Goal: Task Accomplishment & Management: Manage account settings

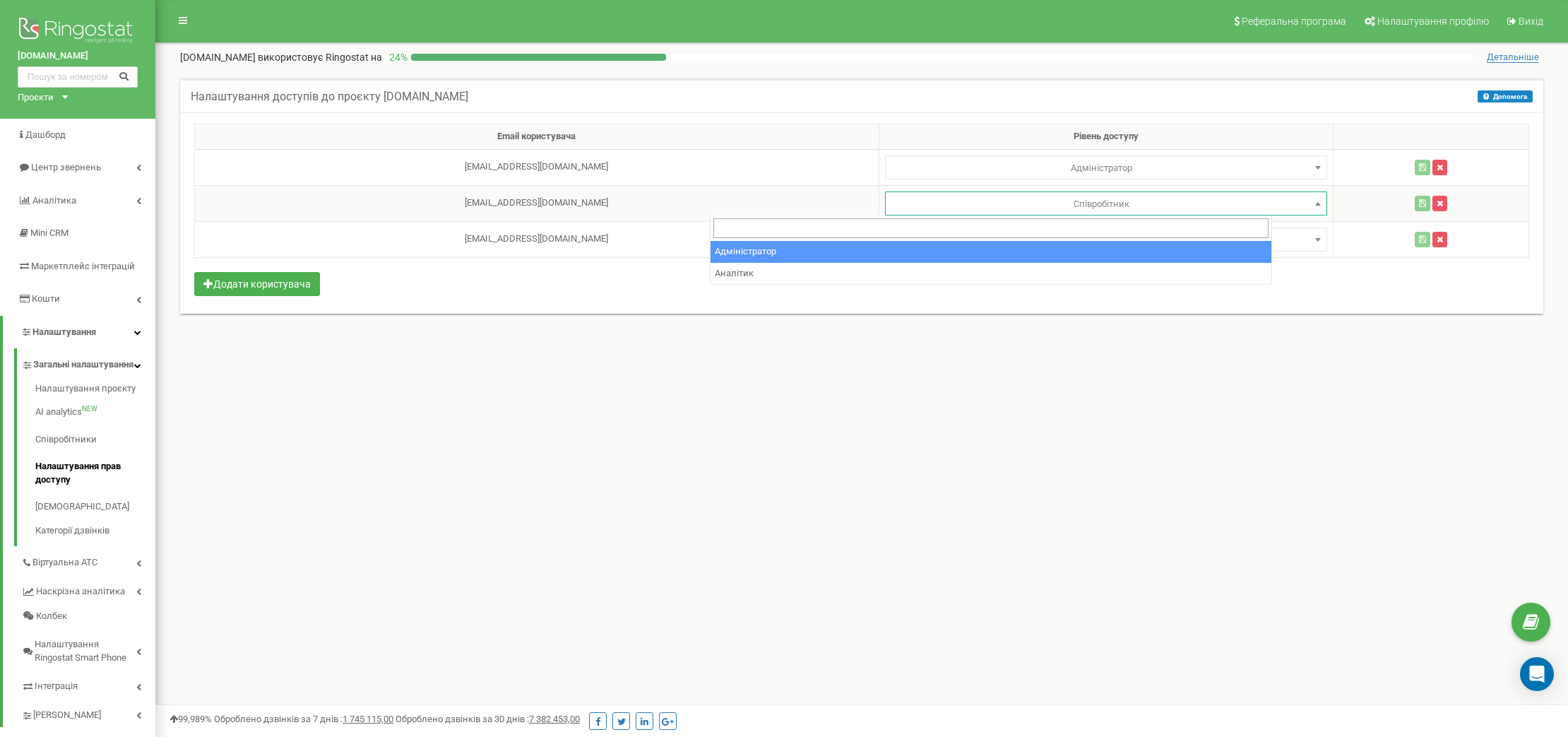
click at [1311, 200] on span at bounding box center [1318, 204] width 14 height 19
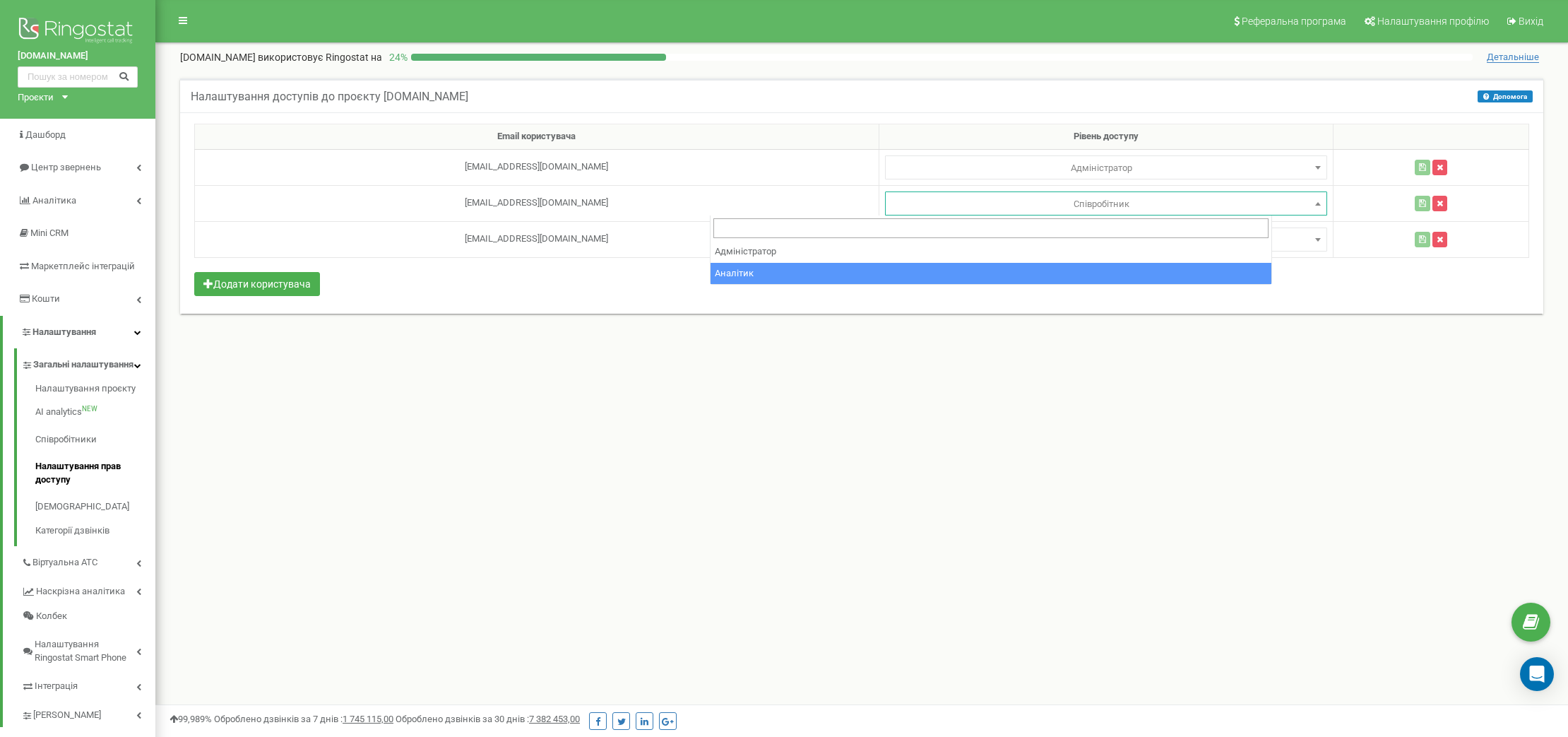
select select "2"
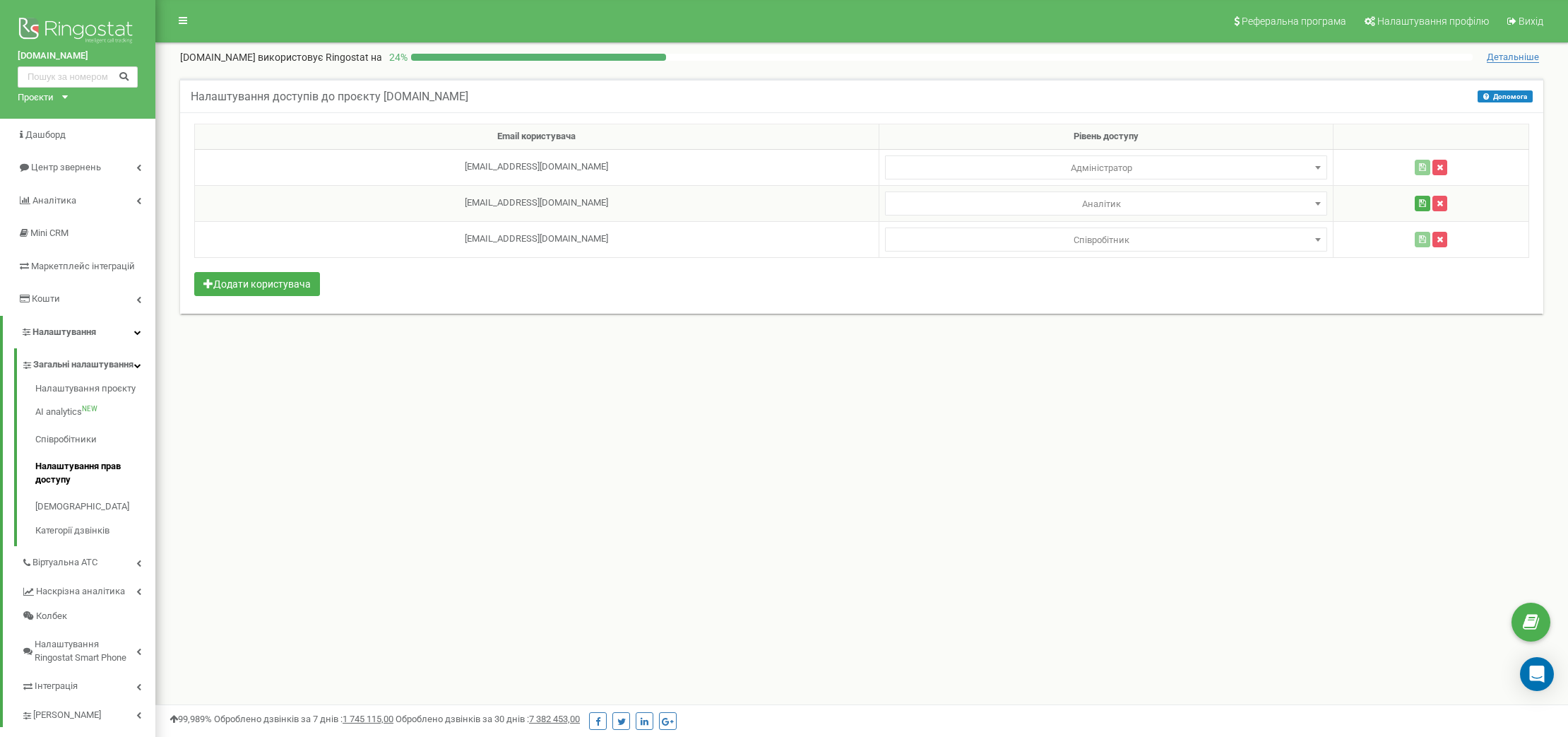
select select
click at [1311, 203] on span at bounding box center [1318, 204] width 14 height 19
click at [979, 356] on div "Налаштування доступів до проєкту stalkol.com.ua Допомога Допомога У цьому меню …" at bounding box center [862, 211] width 1391 height 295
click at [1315, 205] on b at bounding box center [1318, 204] width 6 height 4
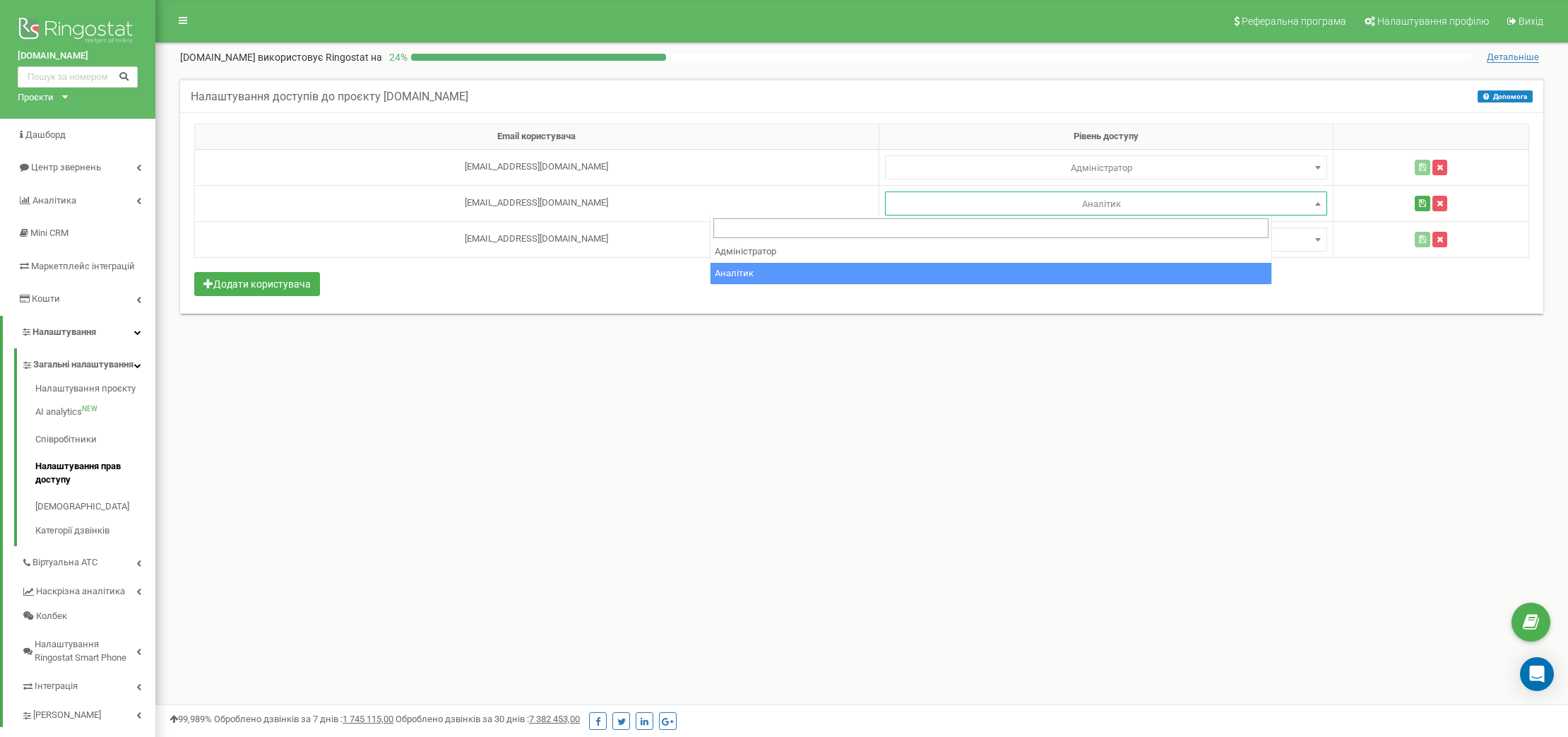
click at [729, 362] on div "Реферальна програма Налаштування профілю Вихід stalkol.com.ua використовує Ring…" at bounding box center [862, 424] width 1413 height 848
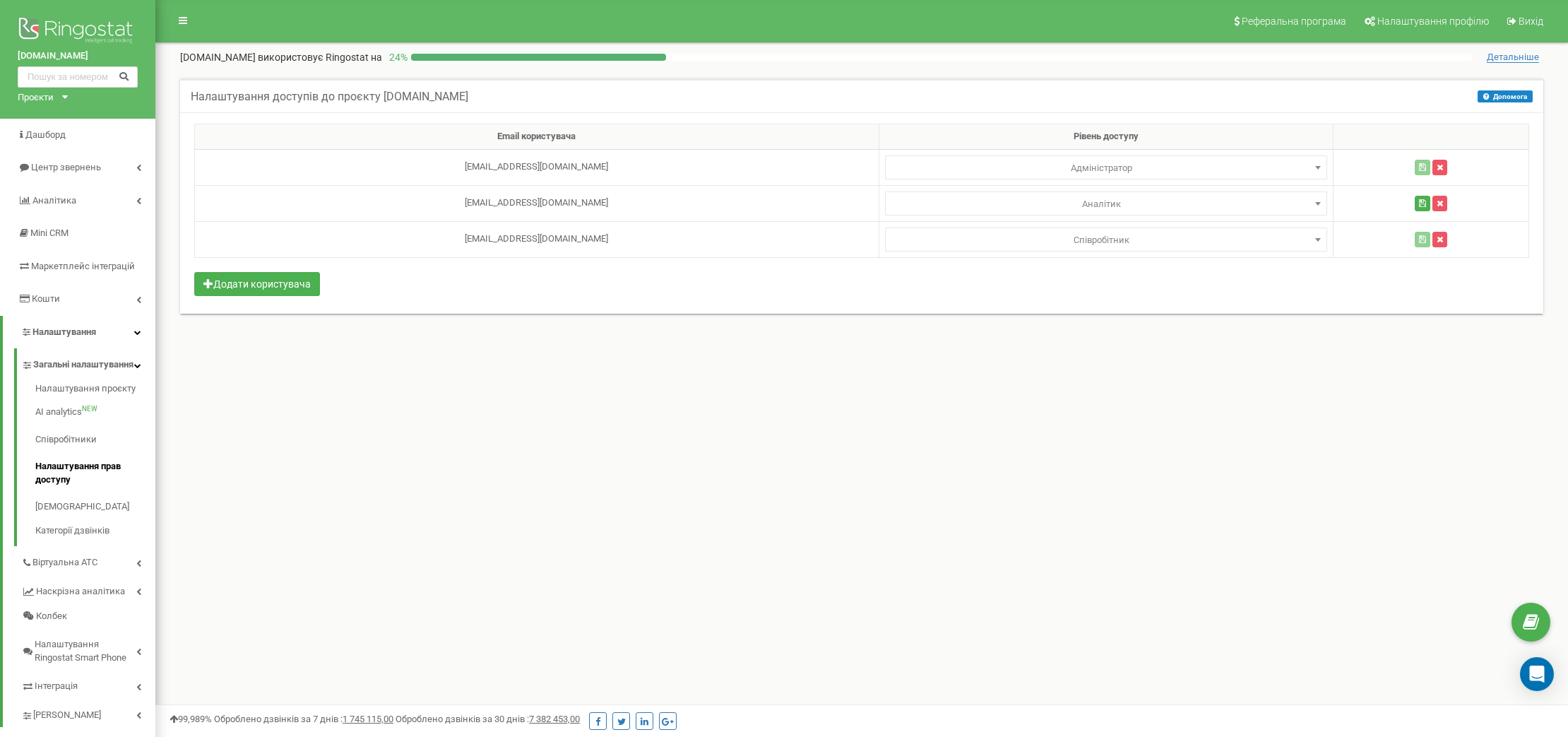
click at [70, 100] on div "stalkol.com.ua Проєкти stalkol.com.ua" at bounding box center [77, 59] width 155 height 119
click at [51, 195] on span "Аналiтика" at bounding box center [54, 200] width 43 height 11
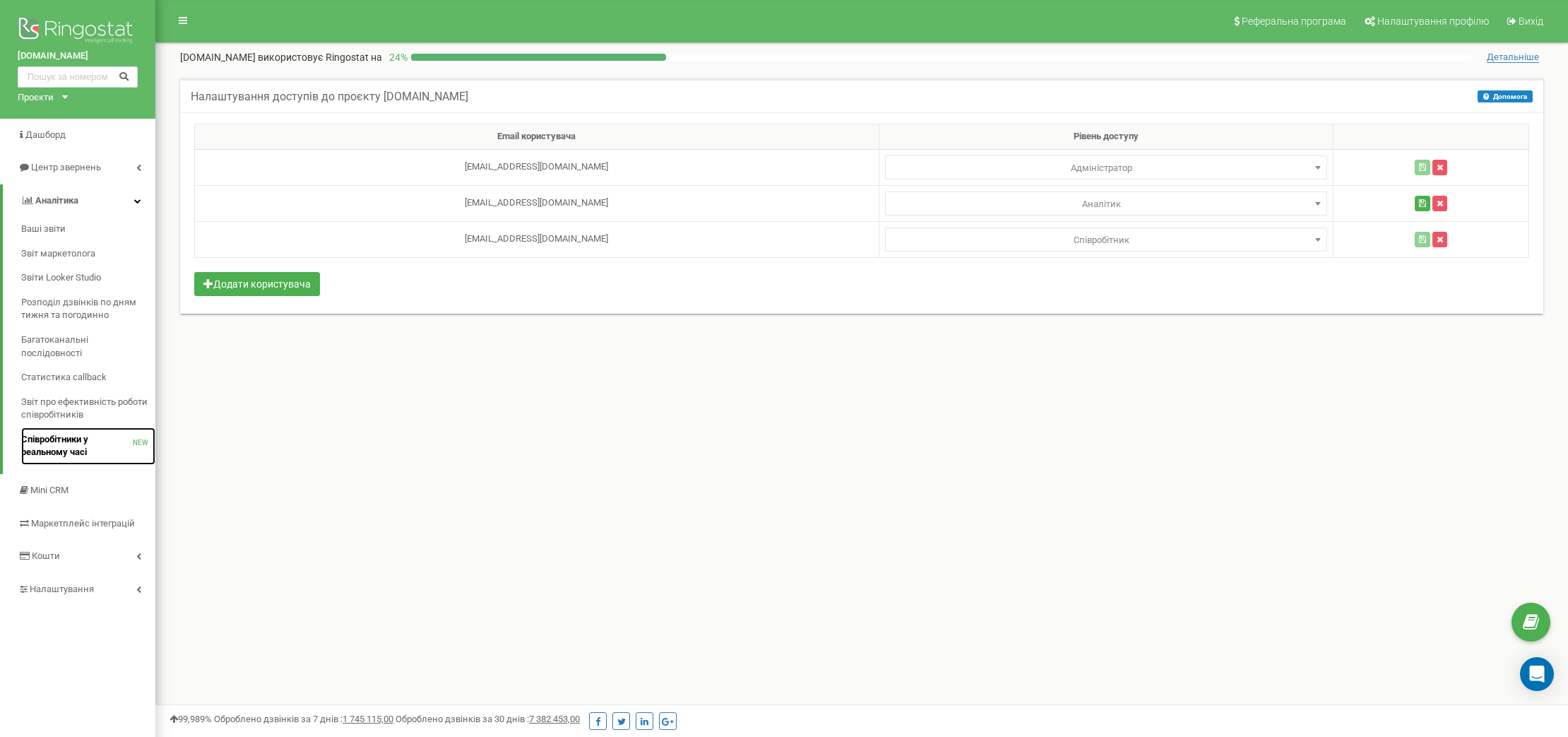
click at [55, 448] on span "Співробітники у реальному часі" at bounding box center [76, 446] width 112 height 26
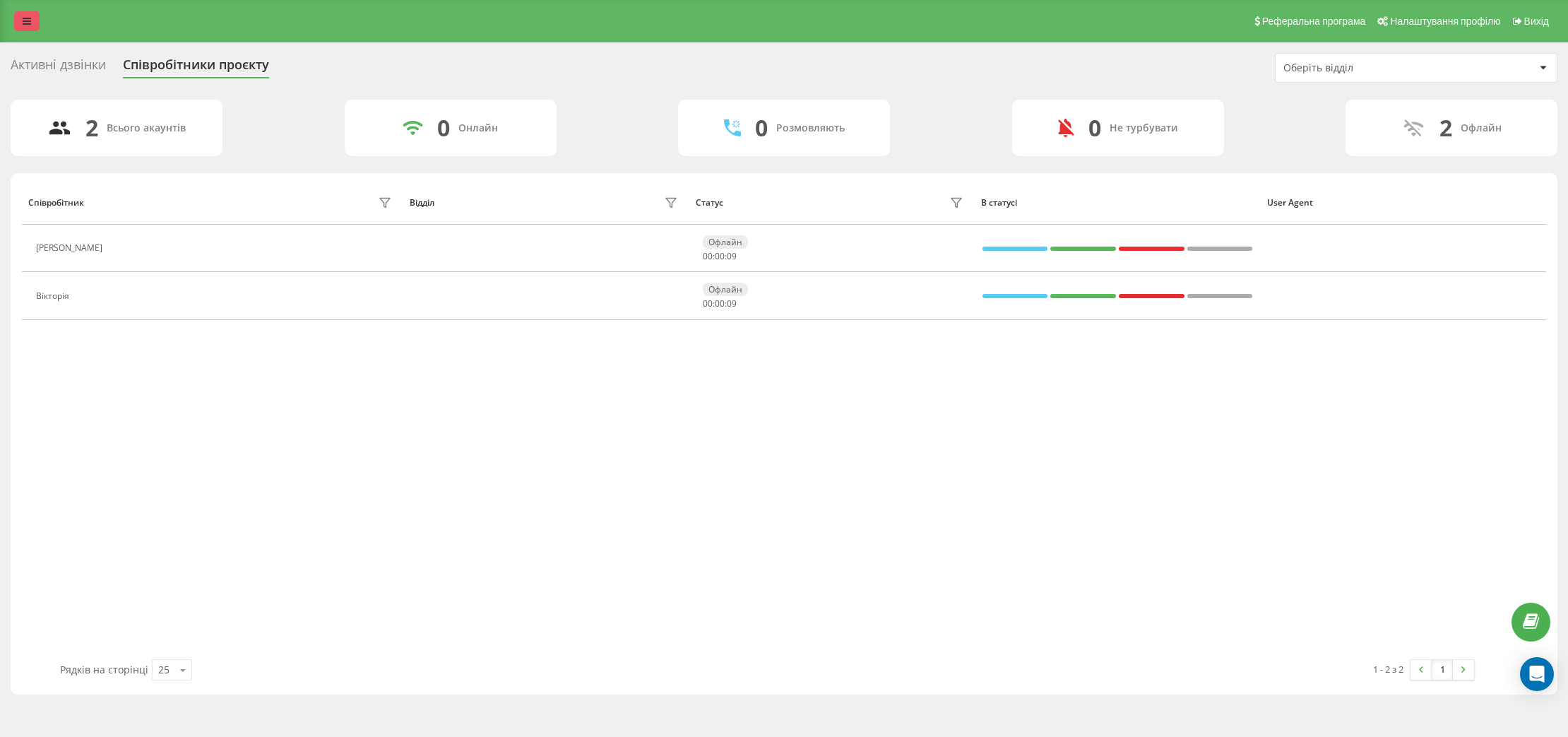
click at [29, 25] on icon at bounding box center [27, 21] width 9 height 10
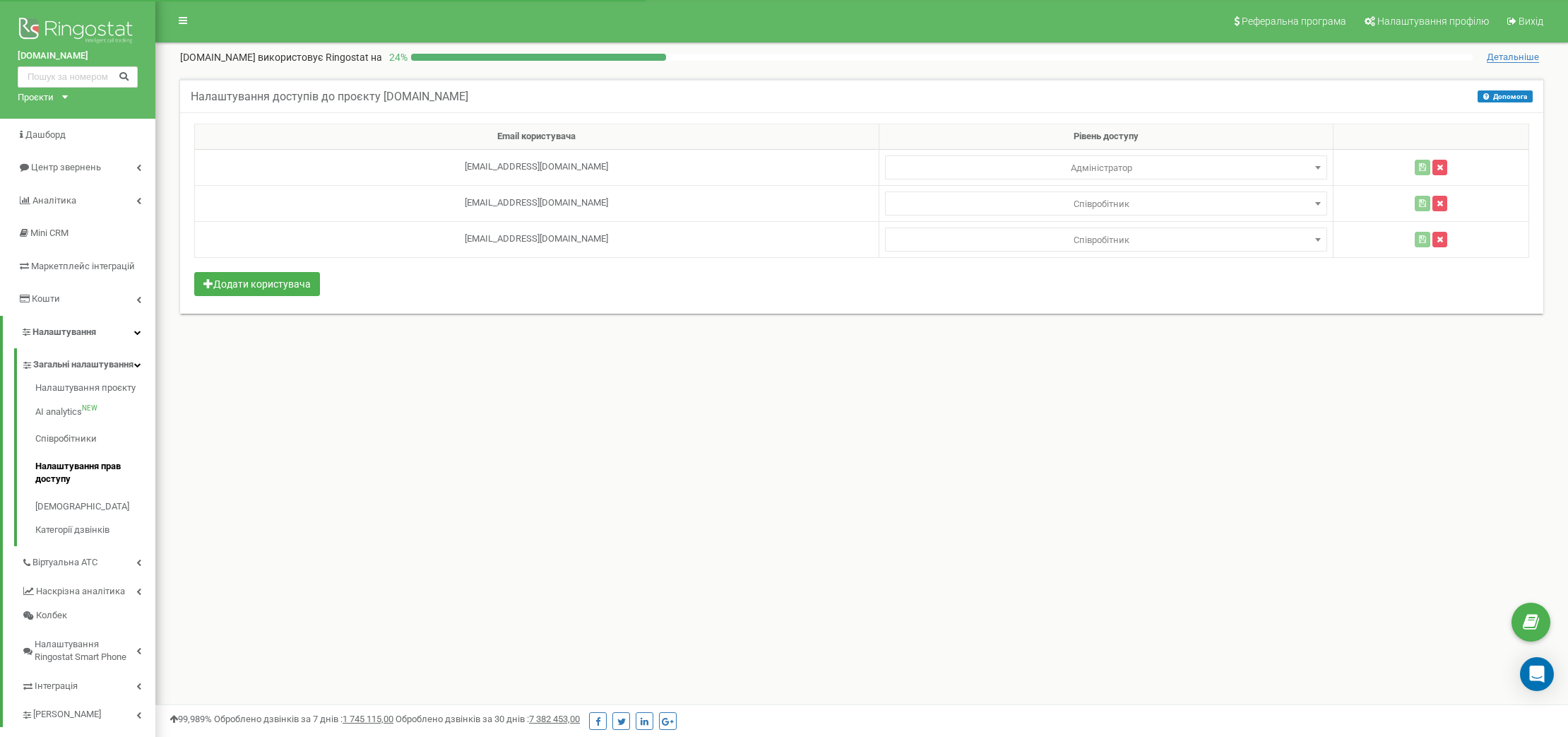
select select
click at [182, 21] on icon at bounding box center [183, 21] width 9 height 10
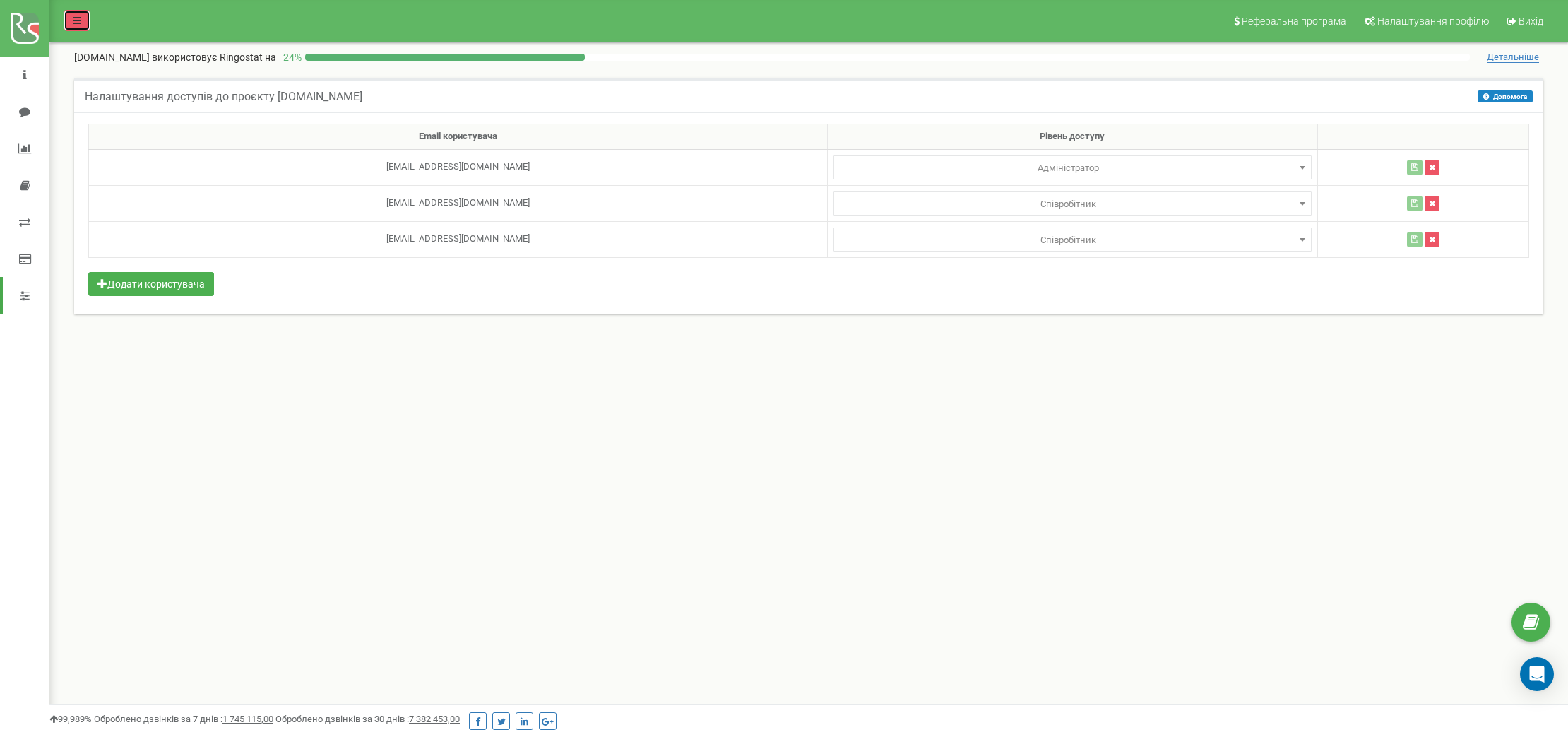
click at [83, 18] on link at bounding box center [76, 20] width 27 height 21
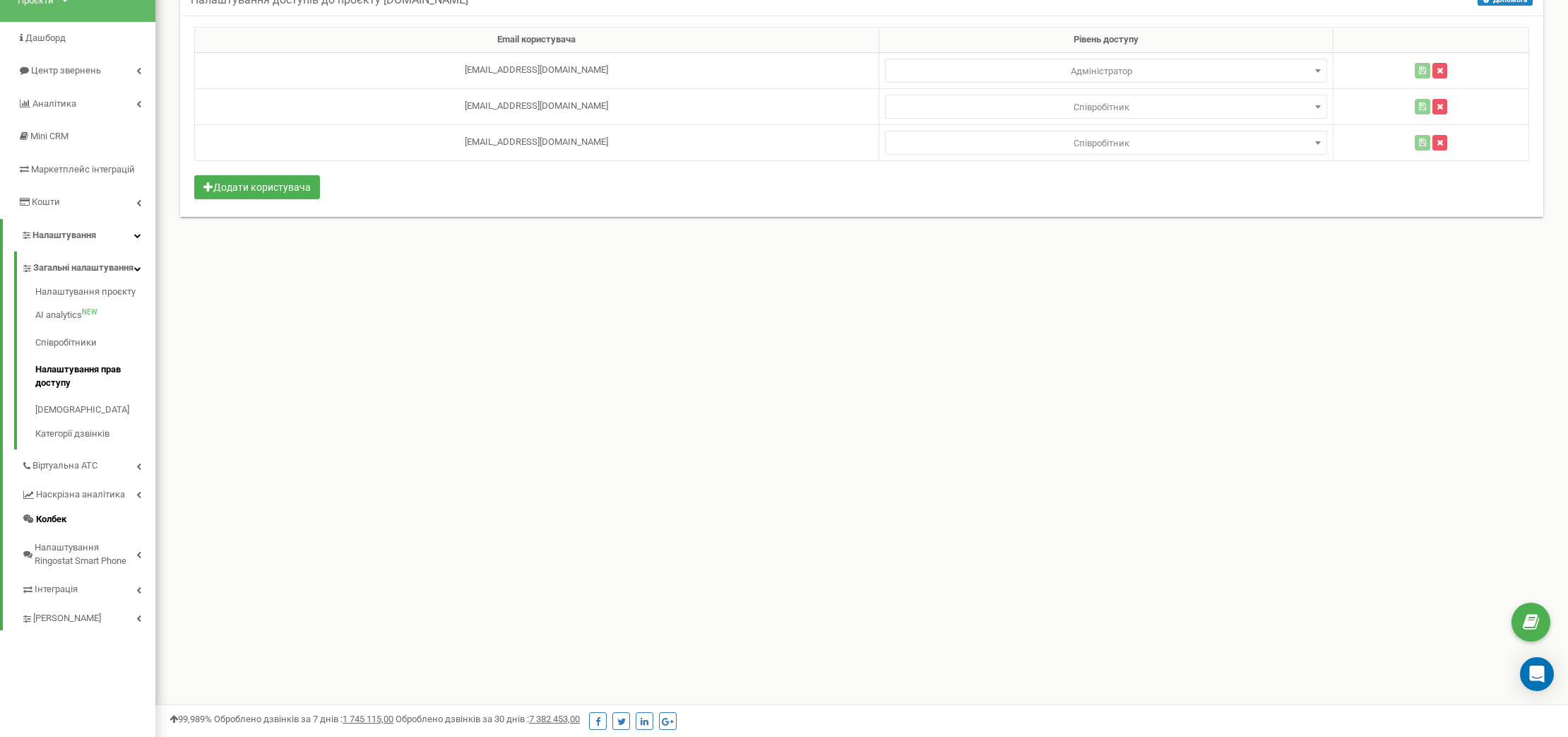
scroll to position [111, 0]
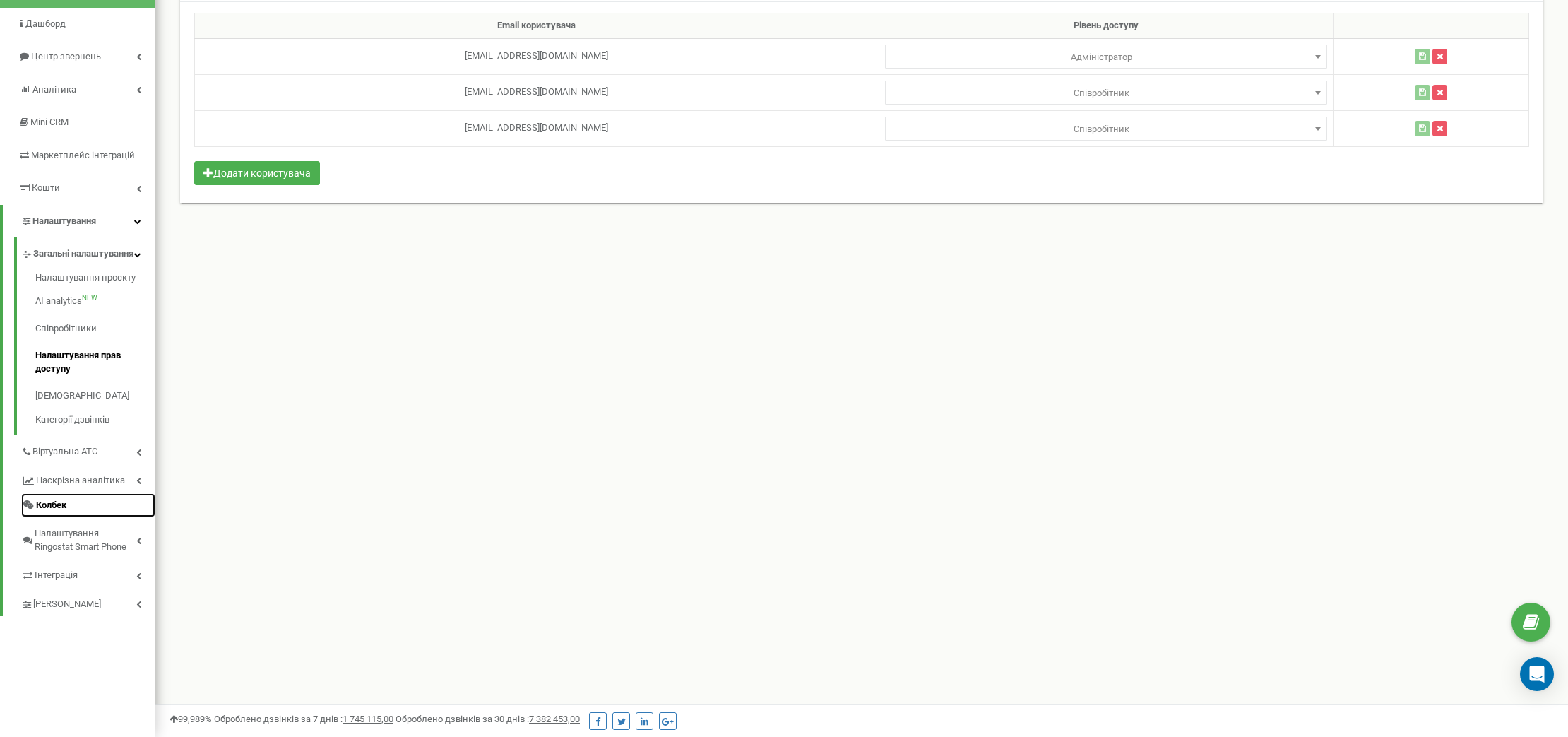
click at [56, 512] on span "Колбек" at bounding box center [50, 506] width 31 height 14
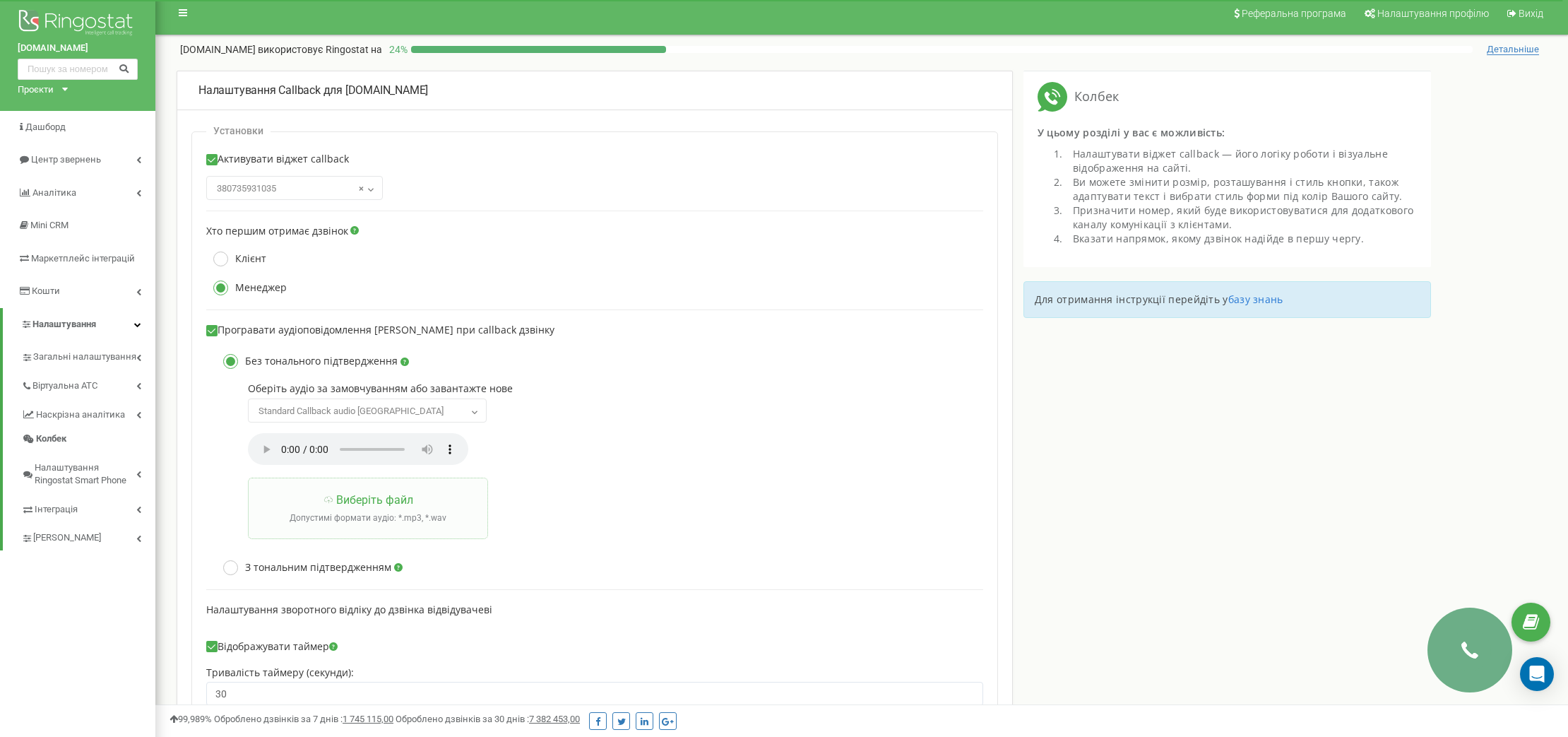
scroll to position [6, 0]
click at [65, 93] on icon at bounding box center [65, 91] width 6 height 4
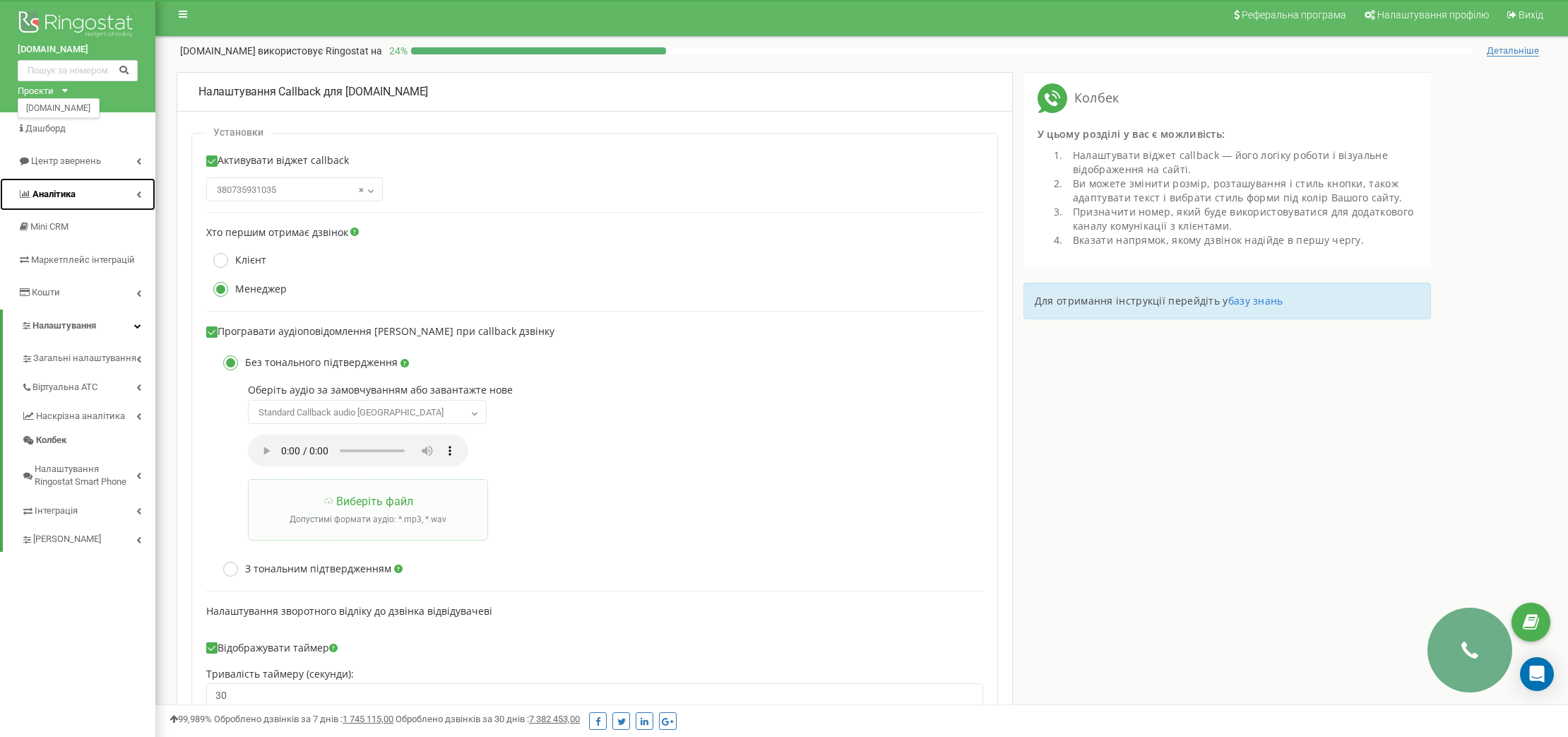
click at [59, 195] on span "Аналiтика" at bounding box center [54, 194] width 43 height 11
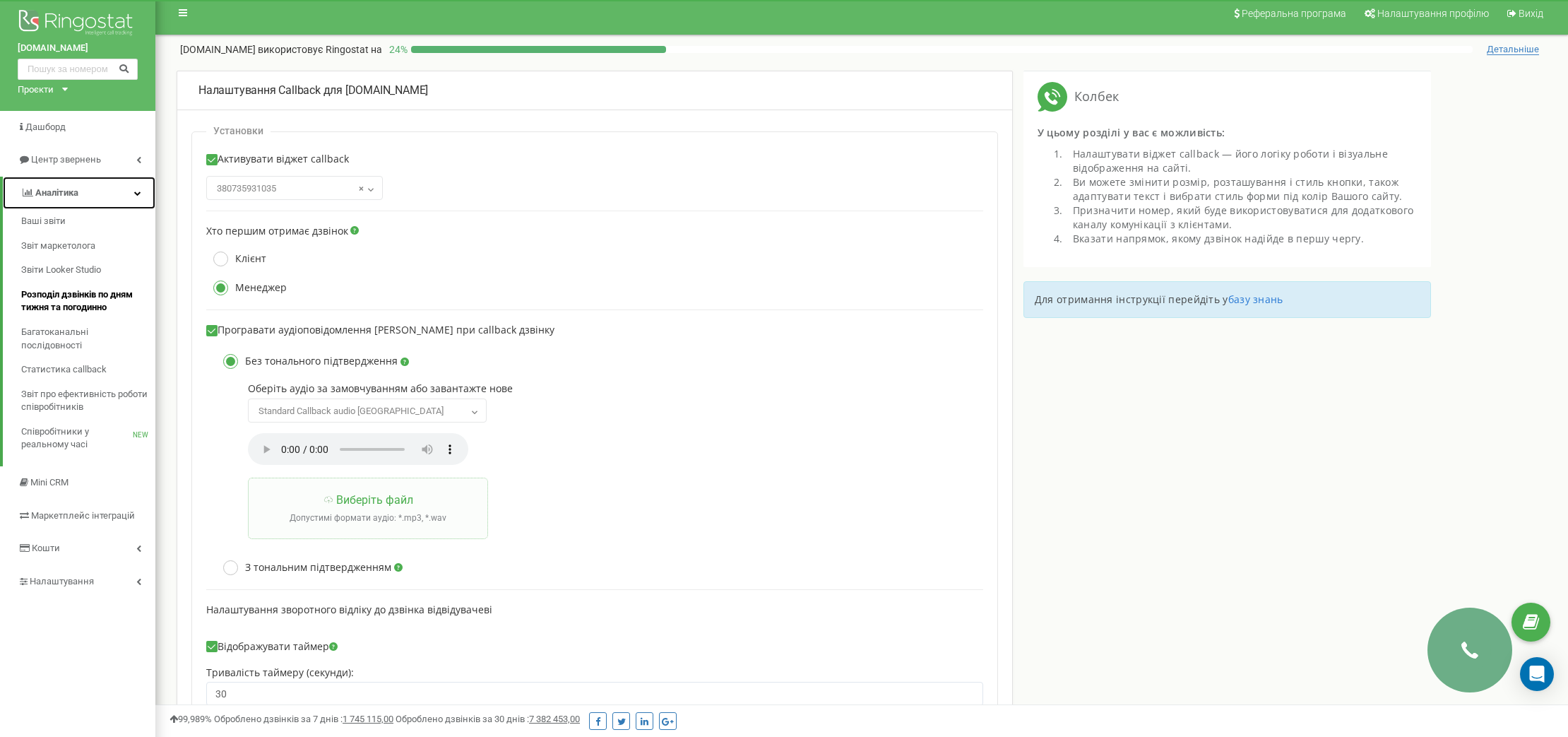
scroll to position [9, 0]
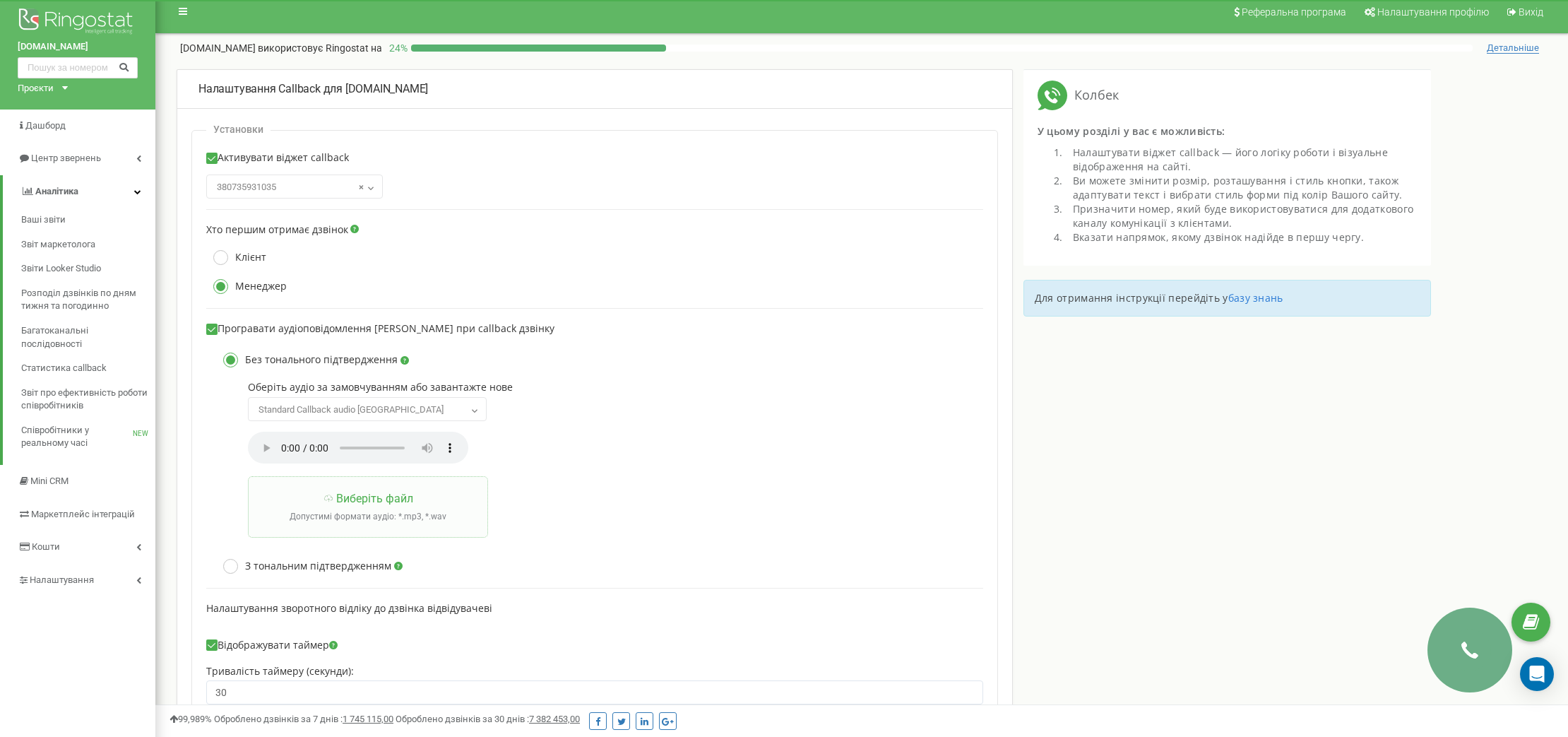
click at [1298, 527] on div "Налаштування Callback для [DOMAIN_NAME] Установки Активувати віджет callback 38…" at bounding box center [803, 718] width 1276 height 1299
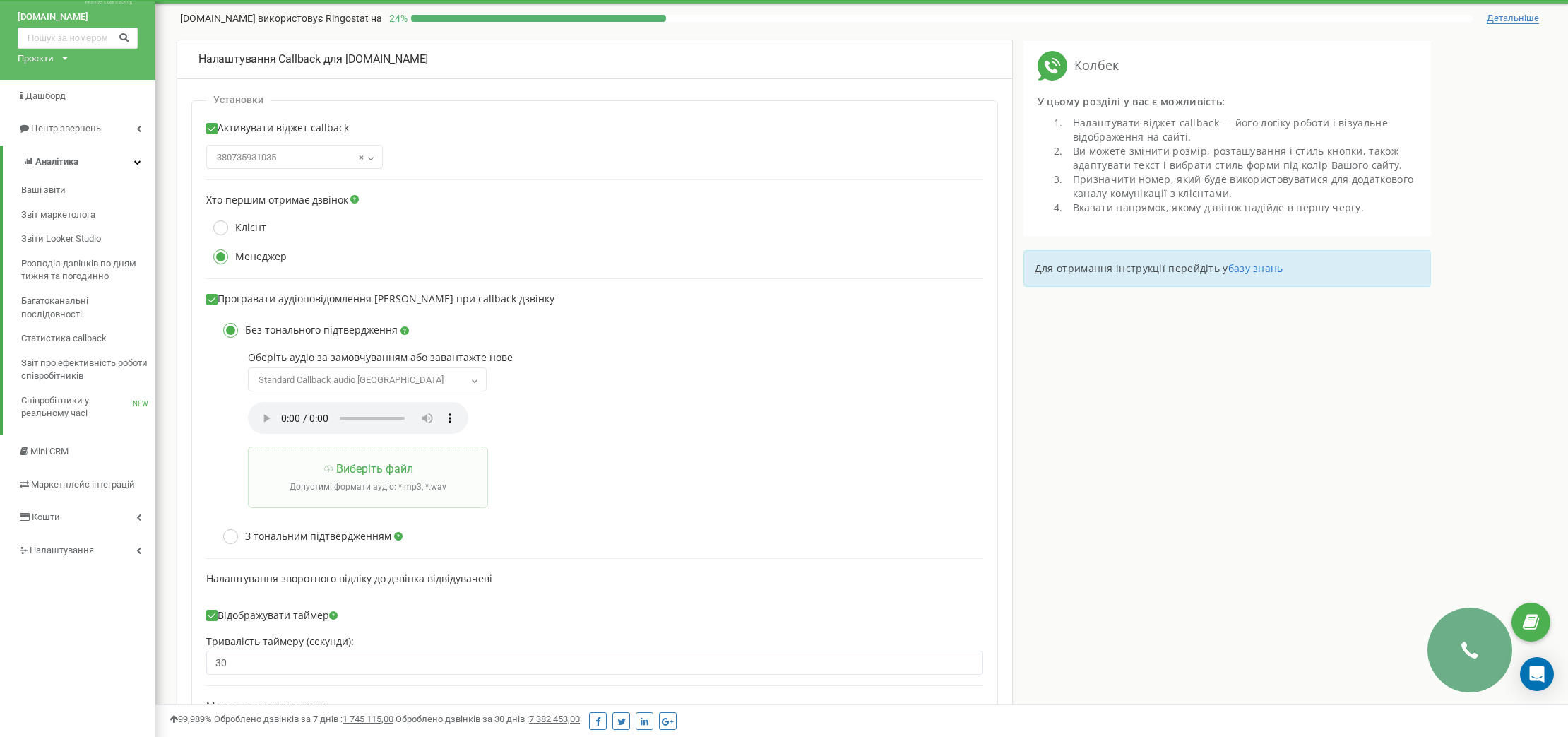
scroll to position [0, 0]
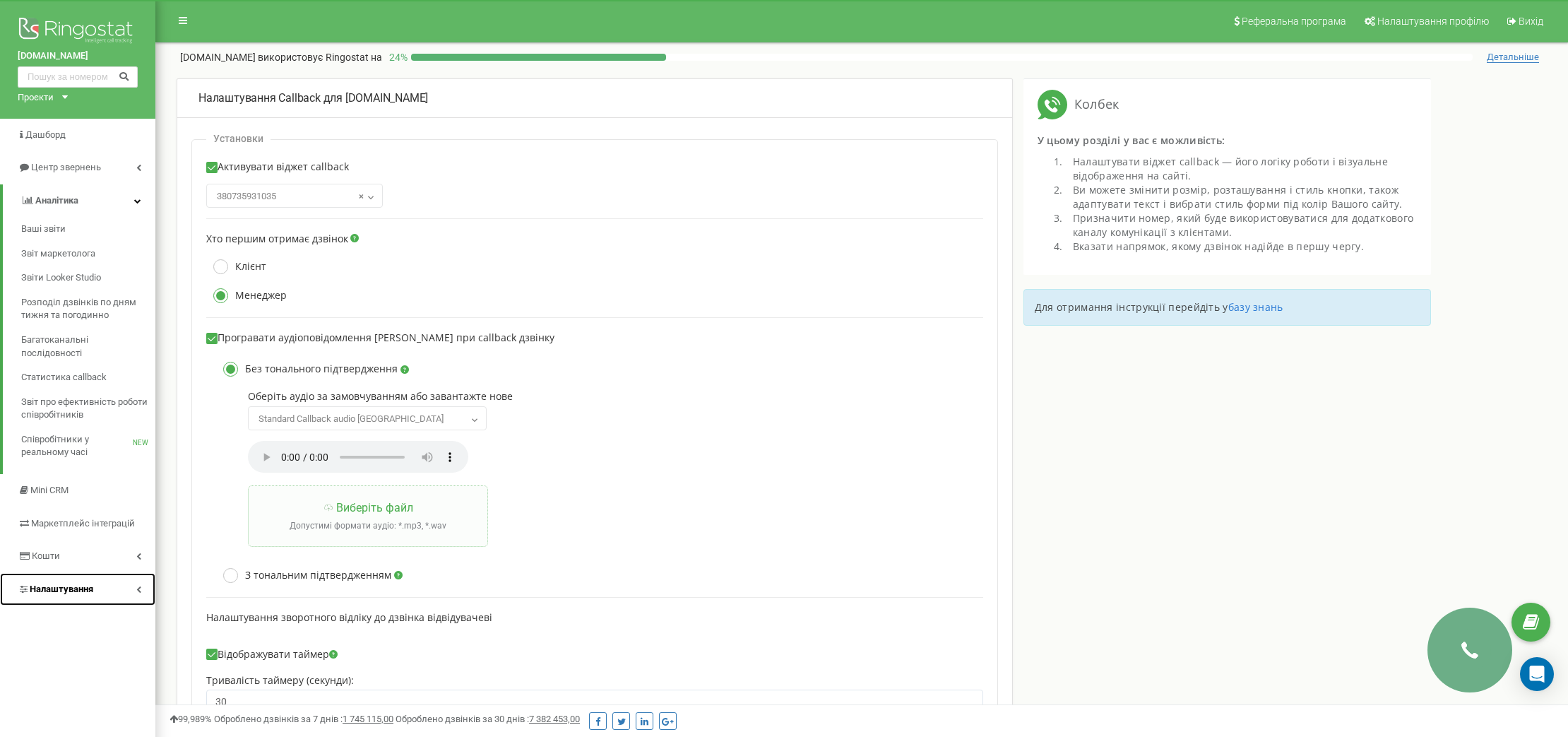
click at [48, 590] on span "Налаштування" at bounding box center [61, 588] width 63 height 11
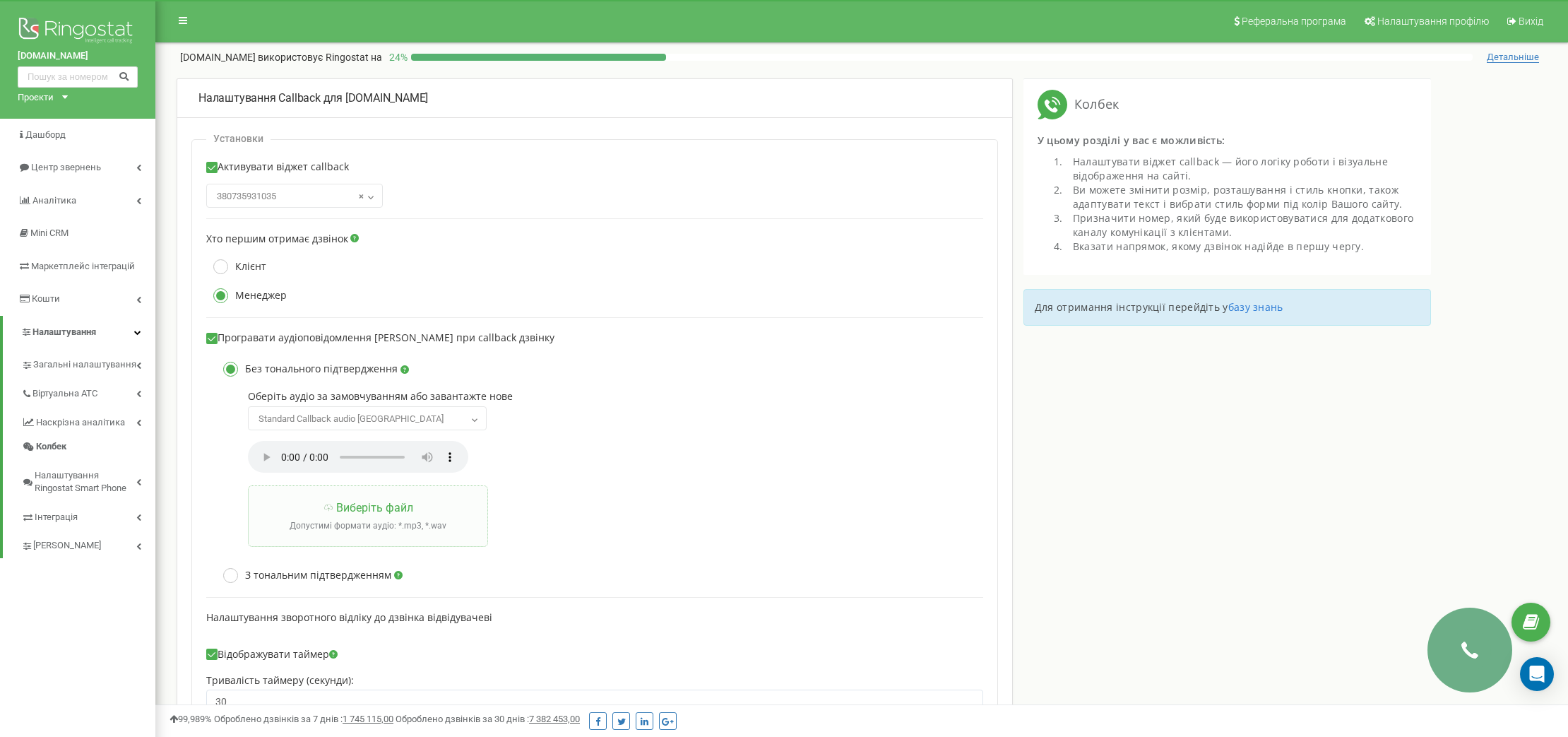
click at [1467, 651] on div "Налаштування Callback для [DOMAIN_NAME] Установки Активувати віджет callback 38…" at bounding box center [862, 727] width 1413 height 1299
